Goal: Task Accomplishment & Management: Use online tool/utility

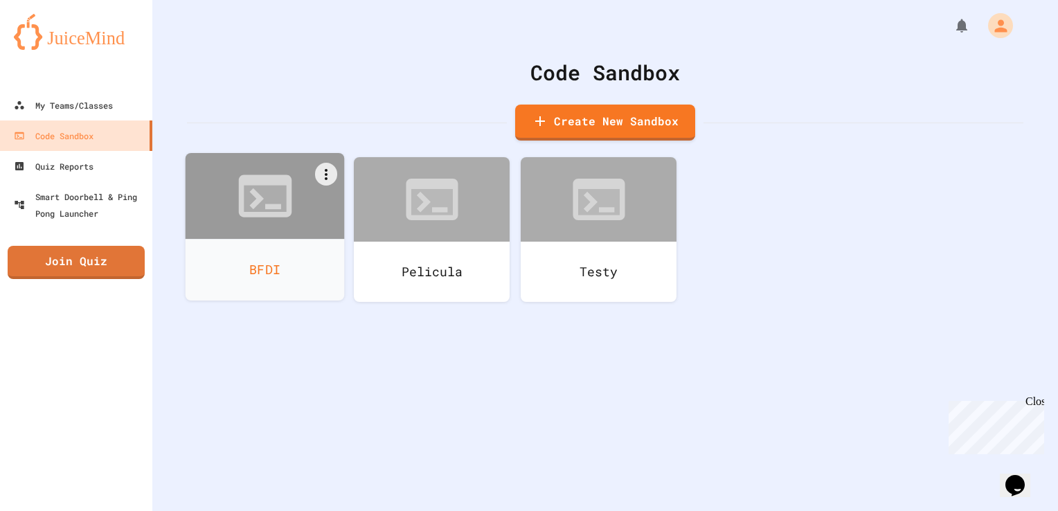
click at [221, 241] on div "BFDI" at bounding box center [265, 270] width 159 height 62
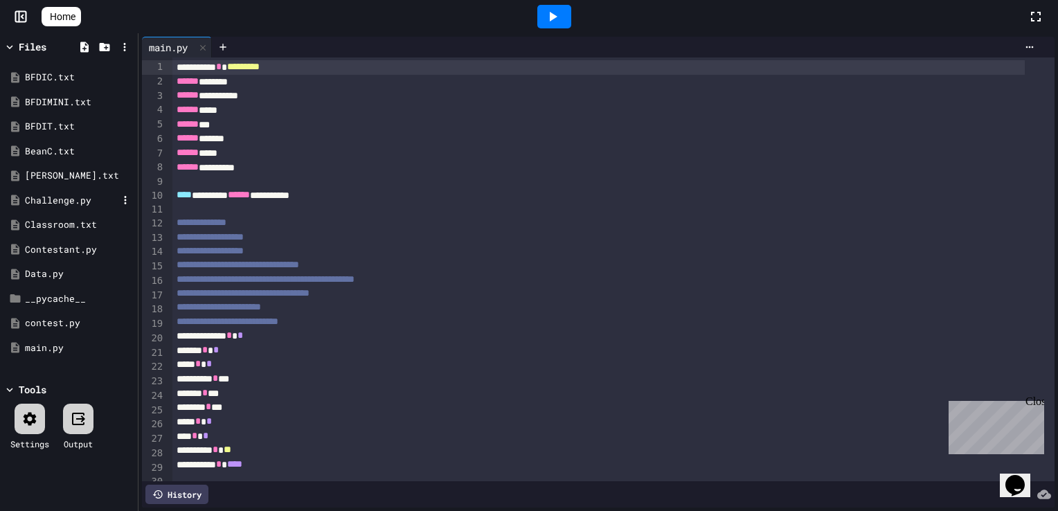
click at [58, 204] on div "Challenge.py" at bounding box center [71, 201] width 93 height 14
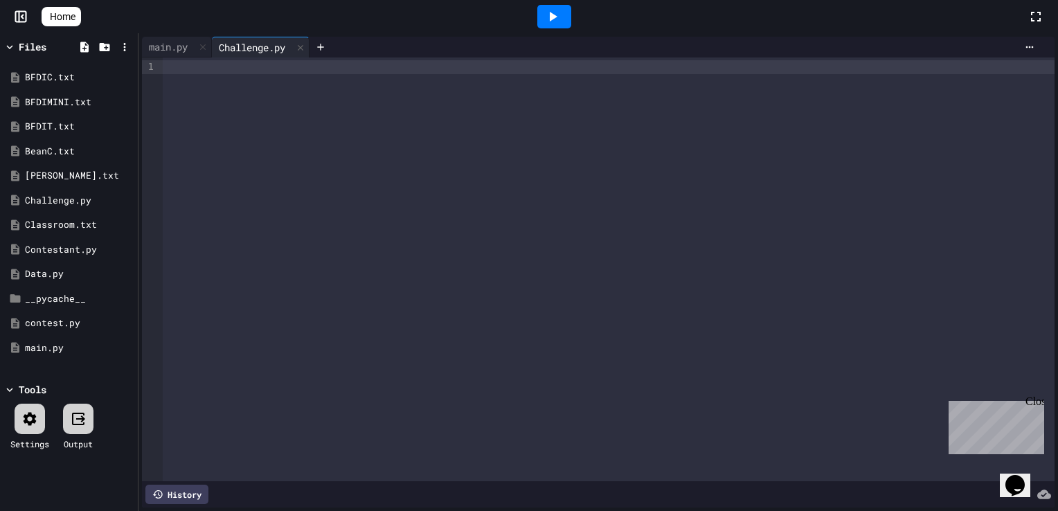
click at [251, 105] on div at bounding box center [609, 269] width 892 height 424
